Goal: Complete application form

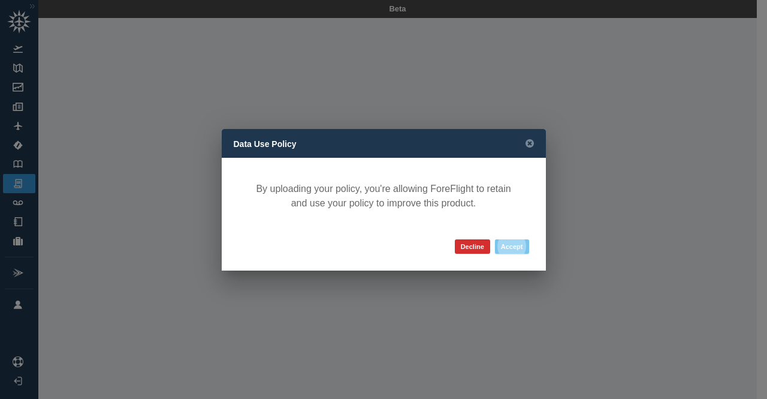
click at [518, 245] on button "Accept" at bounding box center [512, 246] width 34 height 14
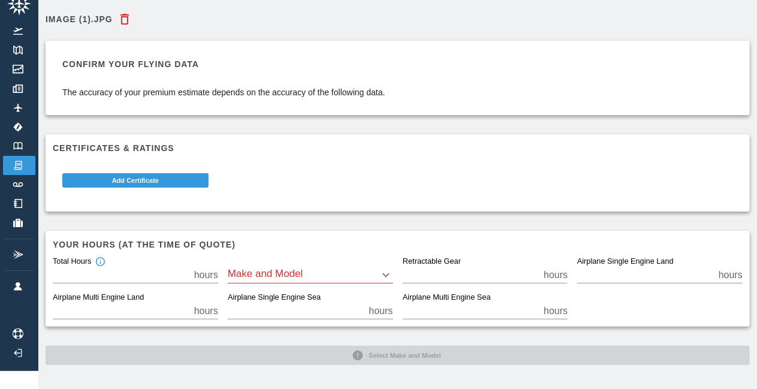
scroll to position [28, 0]
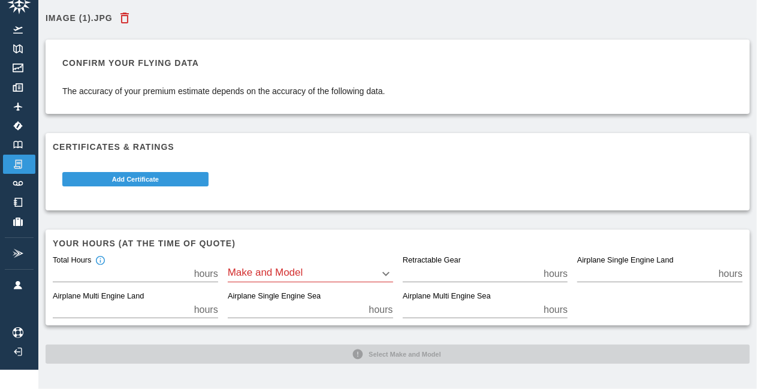
click at [391, 268] on body "Beta Image (1).jpg Confirm your flying data The accuracy of your premium estima…" at bounding box center [378, 175] width 757 height 389
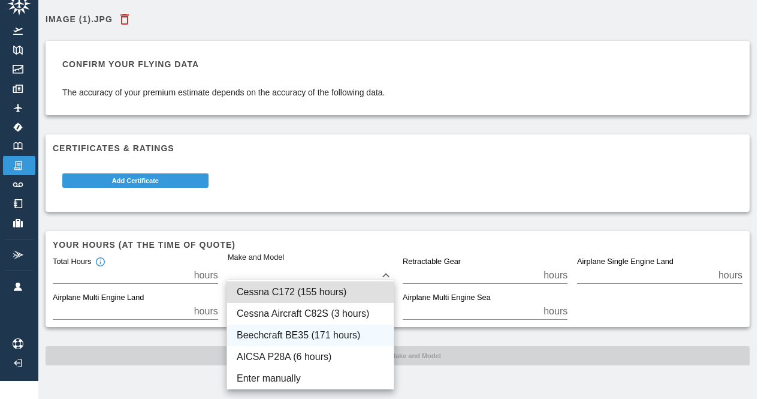
click at [362, 334] on li "Beechcraft BE35 (171 hours)" at bounding box center [310, 335] width 167 height 22
type input "****"
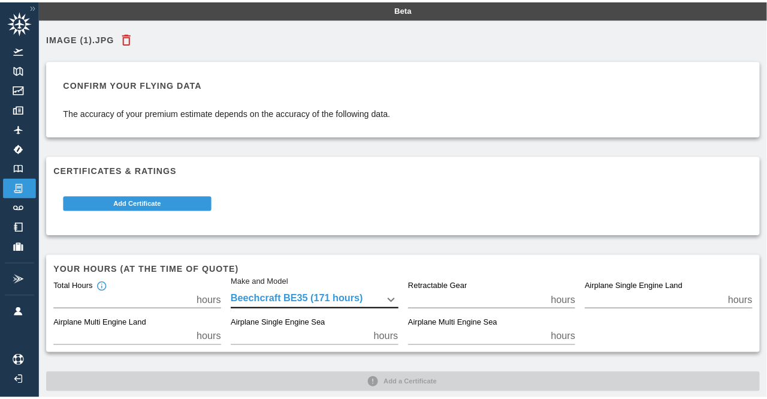
scroll to position [28, 0]
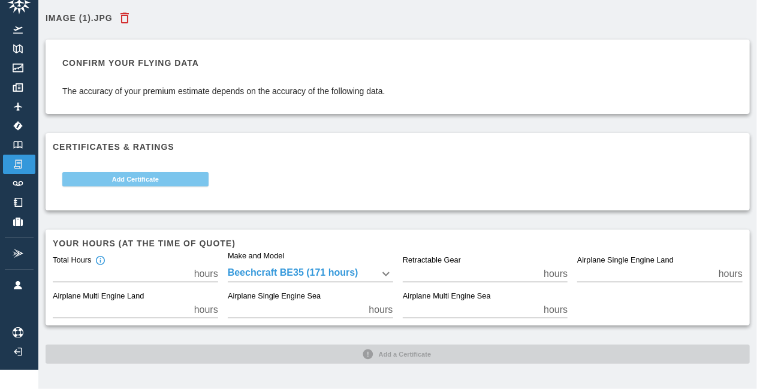
click at [140, 172] on button "Add Certificate" at bounding box center [135, 179] width 146 height 14
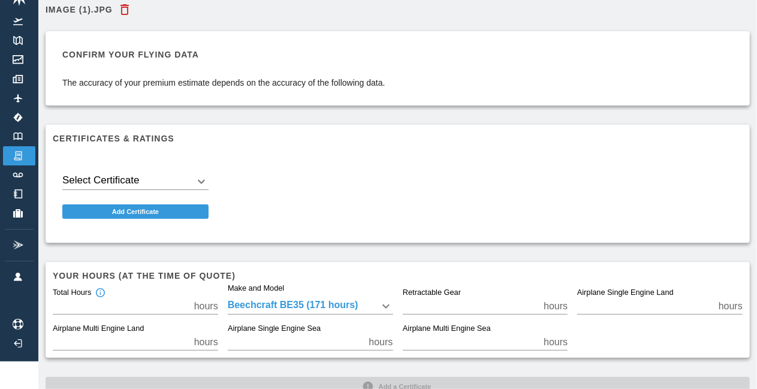
click at [153, 182] on body "Beta Image (1).jpg Confirm your flying data The accuracy of your premium estima…" at bounding box center [378, 166] width 757 height 389
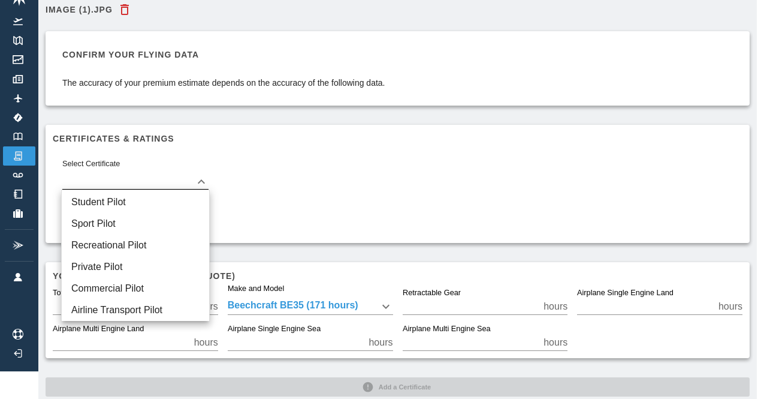
click at [418, 168] on div at bounding box center [383, 199] width 767 height 399
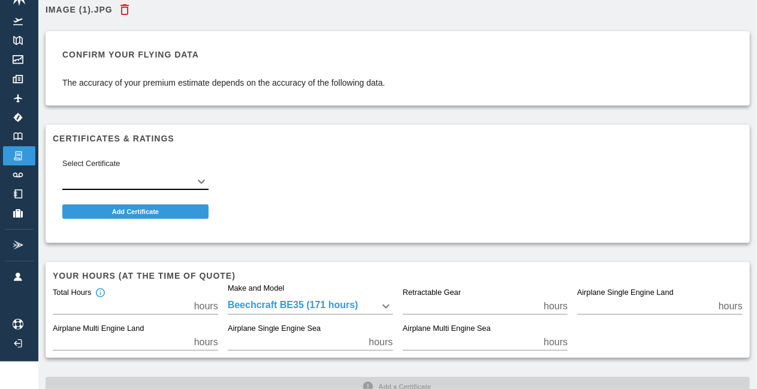
click at [200, 181] on body "Beta Image (1).jpg Confirm your flying data The accuracy of your premium estima…" at bounding box center [378, 166] width 757 height 389
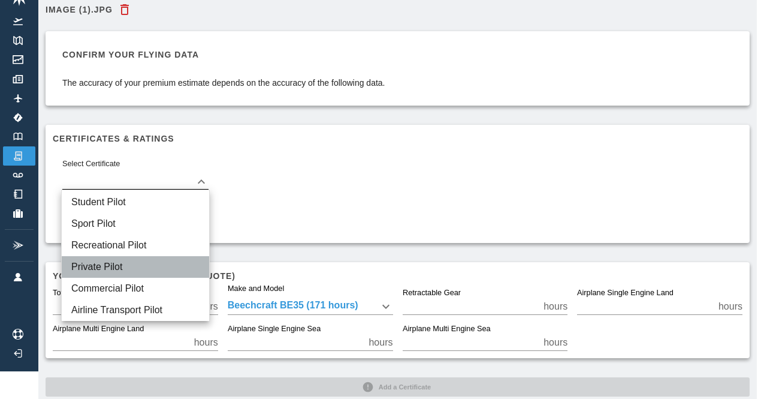
click at [113, 262] on li "Private Pilot" at bounding box center [135, 267] width 147 height 22
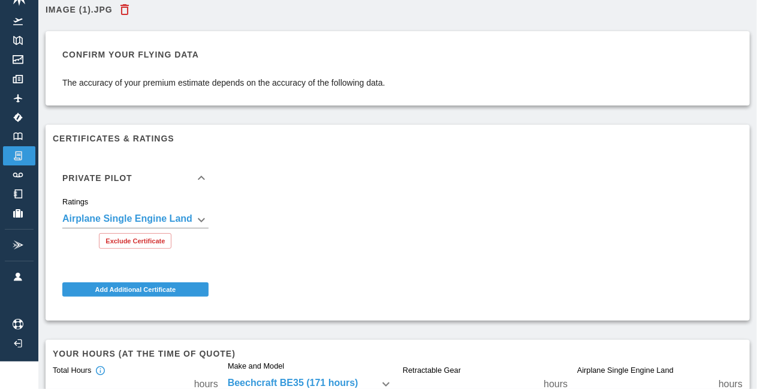
click at [215, 218] on div "**********" at bounding box center [135, 227] width 165 height 61
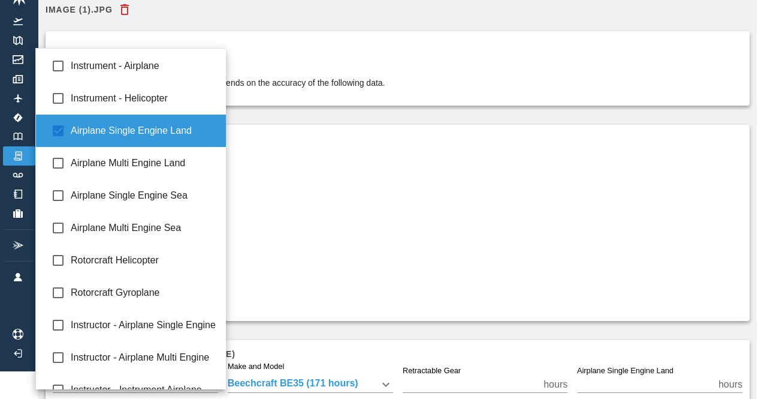
click at [198, 215] on body "**********" at bounding box center [383, 171] width 767 height 399
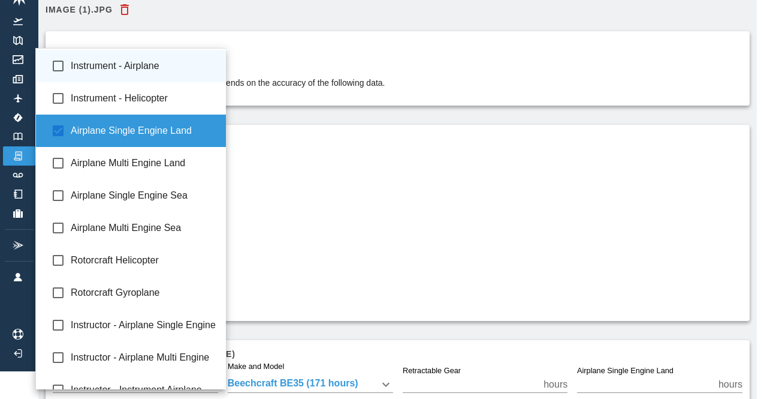
type input "**********"
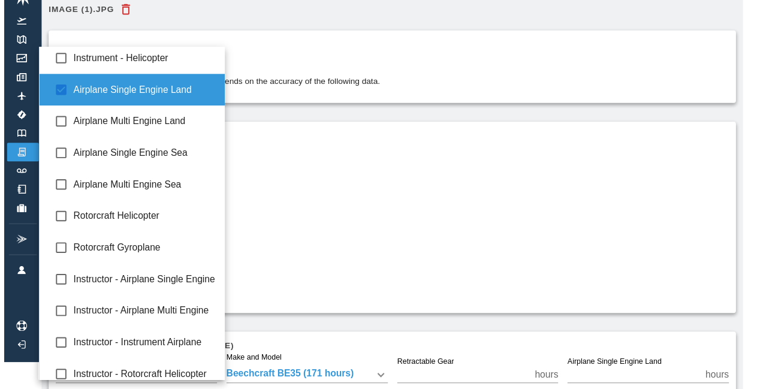
scroll to position [0, 0]
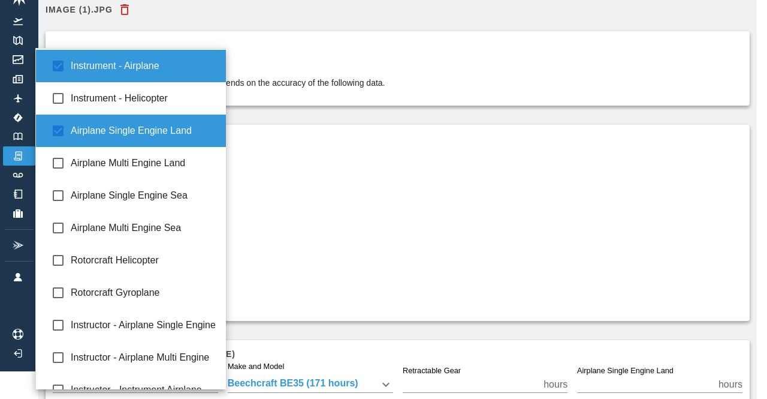
click at [357, 219] on div at bounding box center [383, 199] width 767 height 399
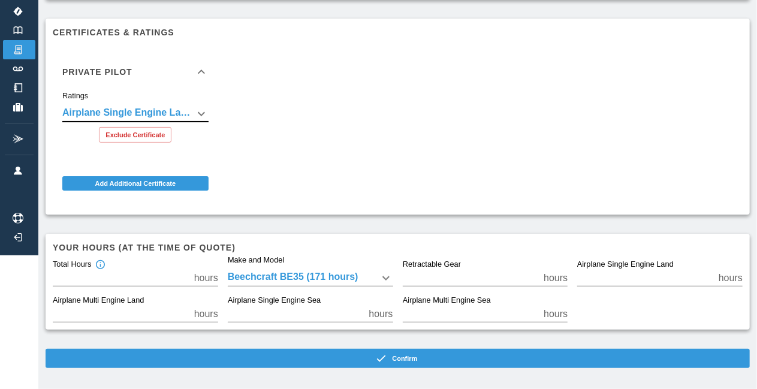
scroll to position [138, 0]
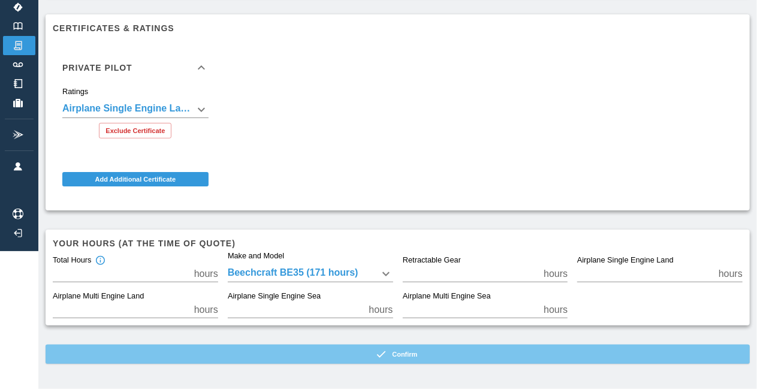
click at [425, 354] on button "Confirm" at bounding box center [398, 354] width 704 height 19
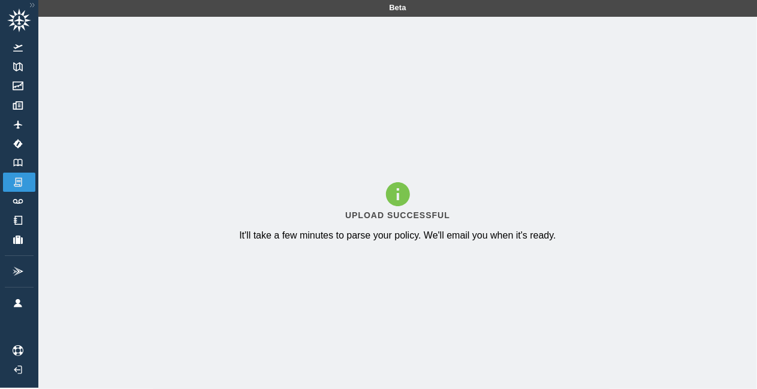
scroll to position [0, 0]
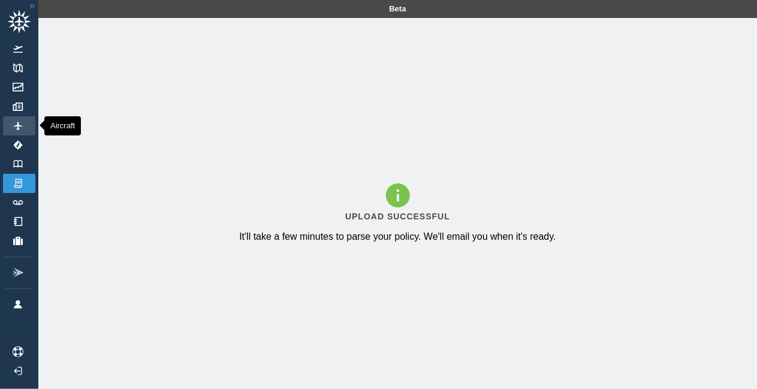
click at [15, 124] on img at bounding box center [17, 126] width 13 height 8
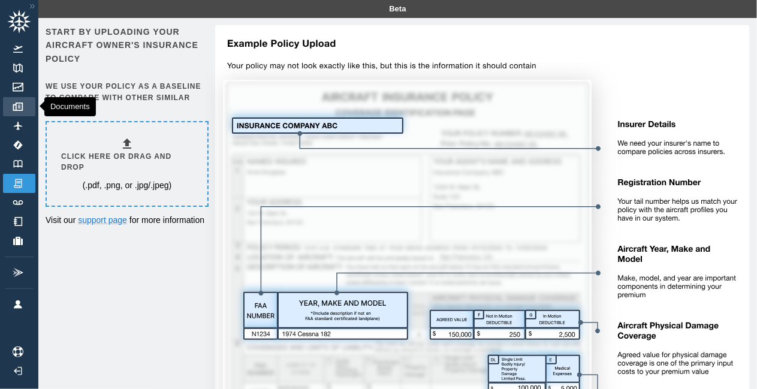
click at [25, 108] on link "Documents" at bounding box center [19, 106] width 32 height 19
